Goal: Task Accomplishment & Management: Manage account settings

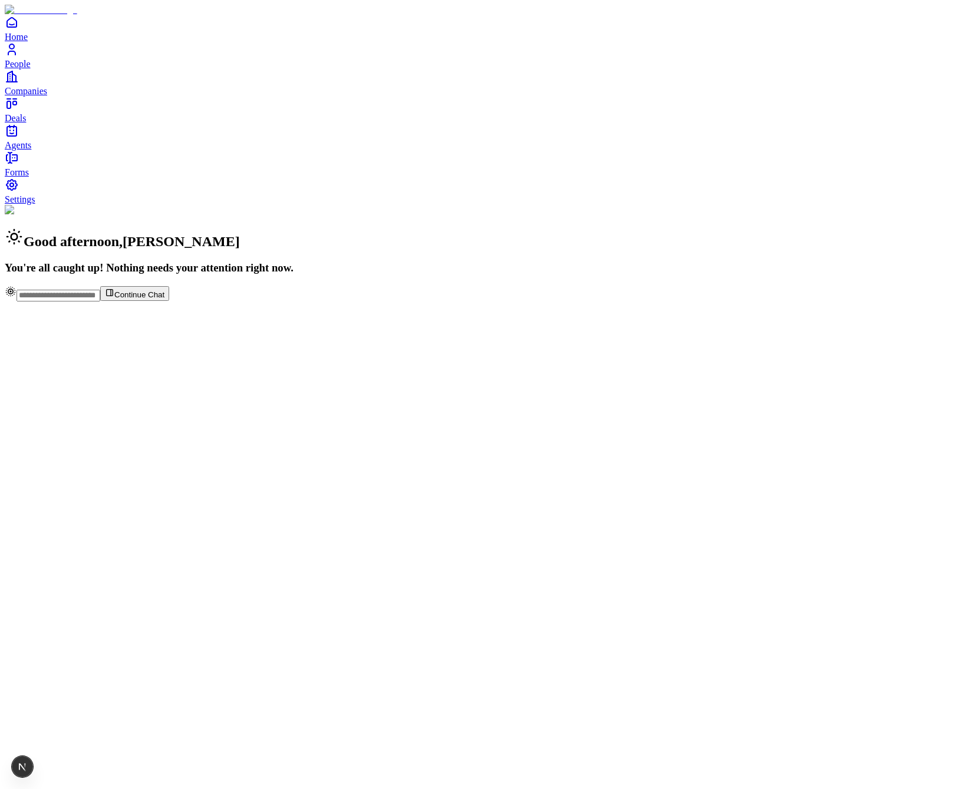
click at [55, 204] on link "Settings" at bounding box center [478, 191] width 946 height 27
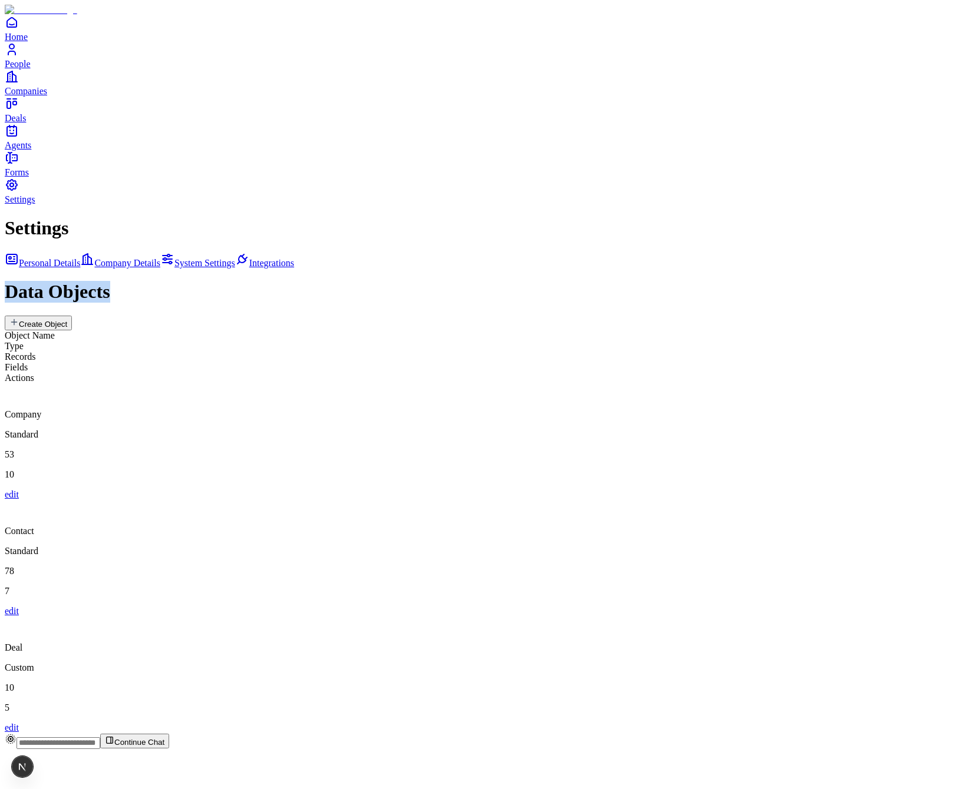
drag, startPoint x: 251, startPoint y: 51, endPoint x: 399, endPoint y: 65, distance: 149.1
click at [399, 281] on div "Data Objects Create Object Object Name Type Records Fields Actions Company Stan…" at bounding box center [478, 507] width 946 height 452
click at [399, 281] on div "Data Objects Create Object" at bounding box center [478, 305] width 946 height 49
click at [331, 617] on div "Deal" at bounding box center [478, 635] width 946 height 37
click at [329, 617] on div "Deal" at bounding box center [478, 635] width 946 height 37
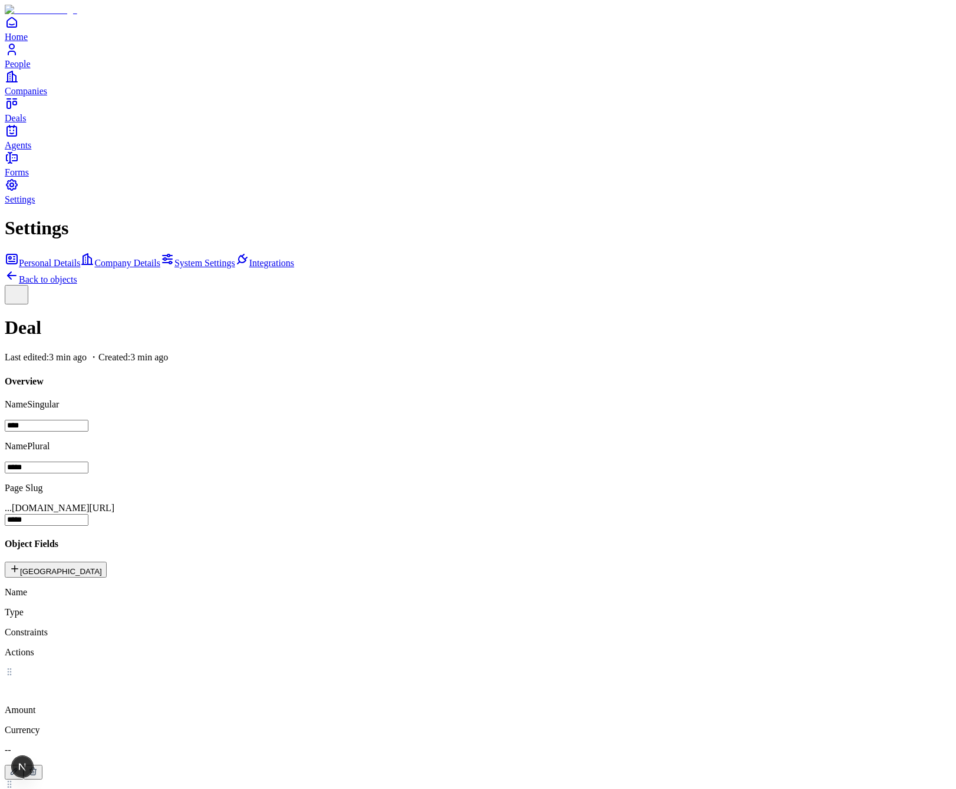
scroll to position [48, 0]
drag, startPoint x: 218, startPoint y: 652, endPoint x: 827, endPoint y: 706, distance: 611.6
click at [836, 706] on div "Settings Personal Details Company Details System Settings Integrations Back to …" at bounding box center [478, 790] width 946 height 1146
